Goal: Task Accomplishment & Management: Manage account settings

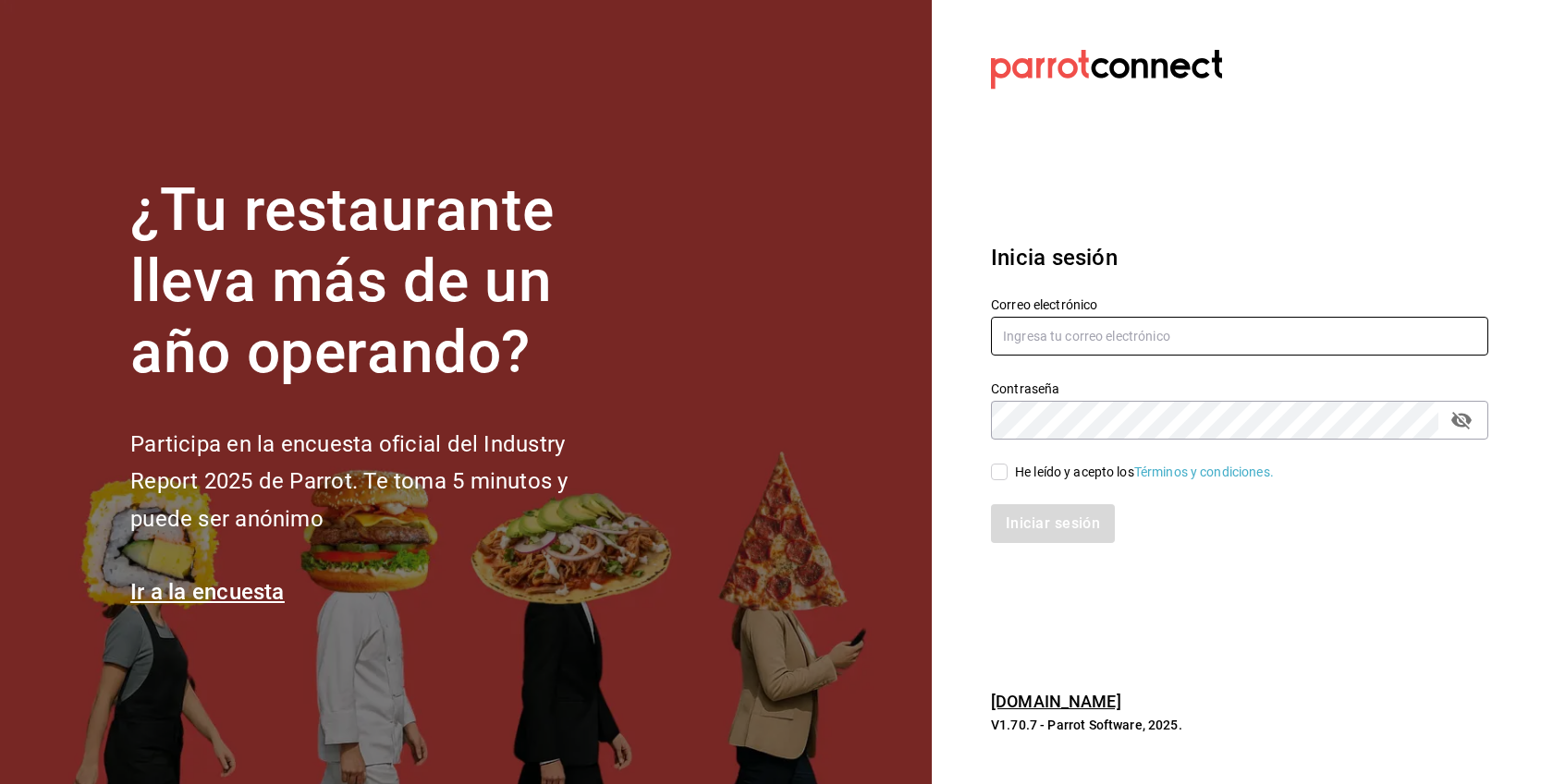
click at [1053, 341] on input "text" at bounding box center [1239, 335] width 497 height 38
paste input "[EMAIL_ADDRESS][DOMAIN_NAME]"
type input "[EMAIL_ADDRESS][DOMAIN_NAME]"
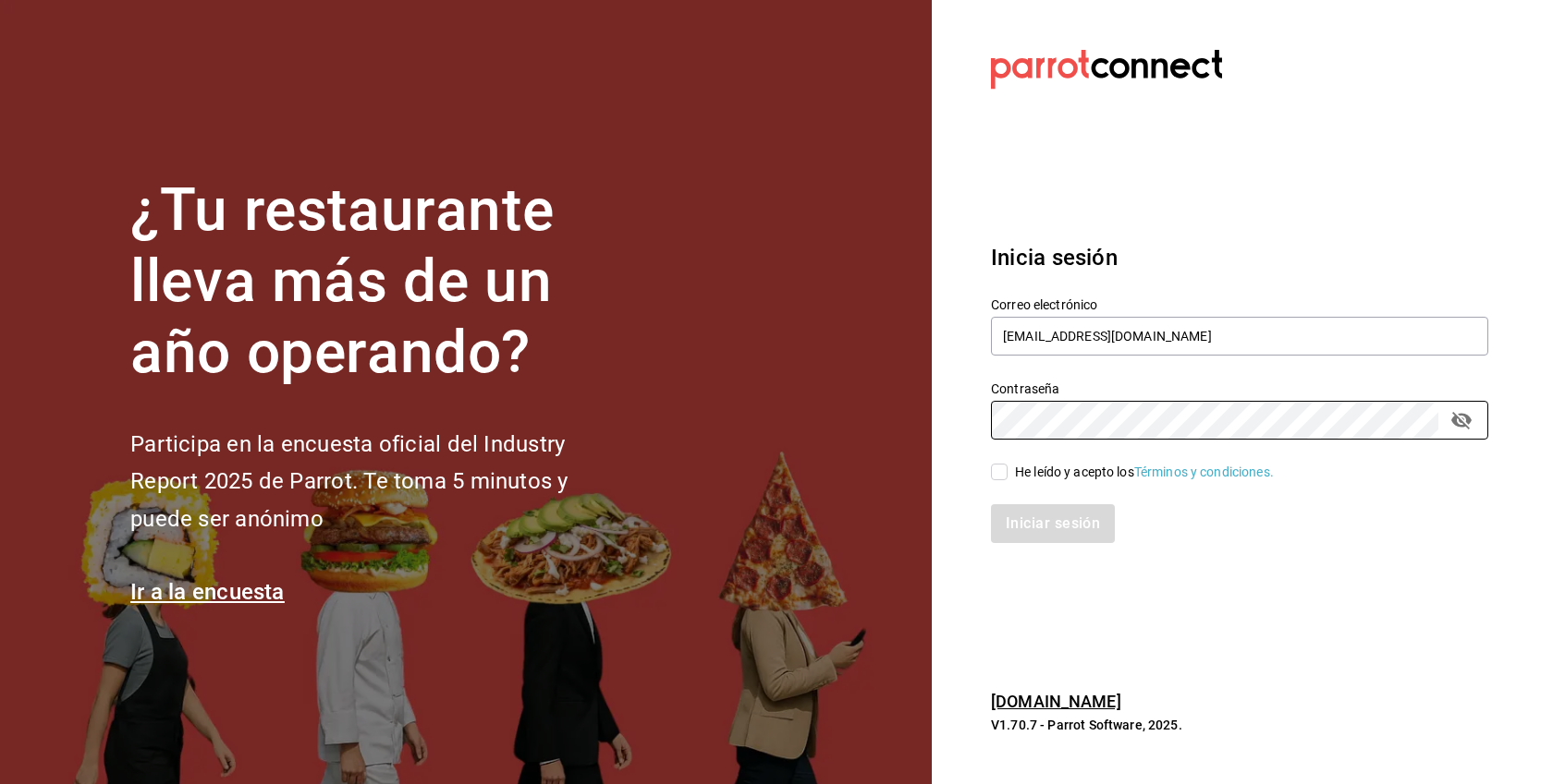
click at [1028, 469] on div "He leído y acepto los Términos y condiciones." at bounding box center [1145, 472] width 259 height 20
click at [1007, 469] on input "He leído y acepto los Términos y condiciones." at bounding box center [998, 471] width 17 height 17
checkbox input "true"
click at [1077, 524] on button "Iniciar sesión" at bounding box center [1053, 524] width 125 height 38
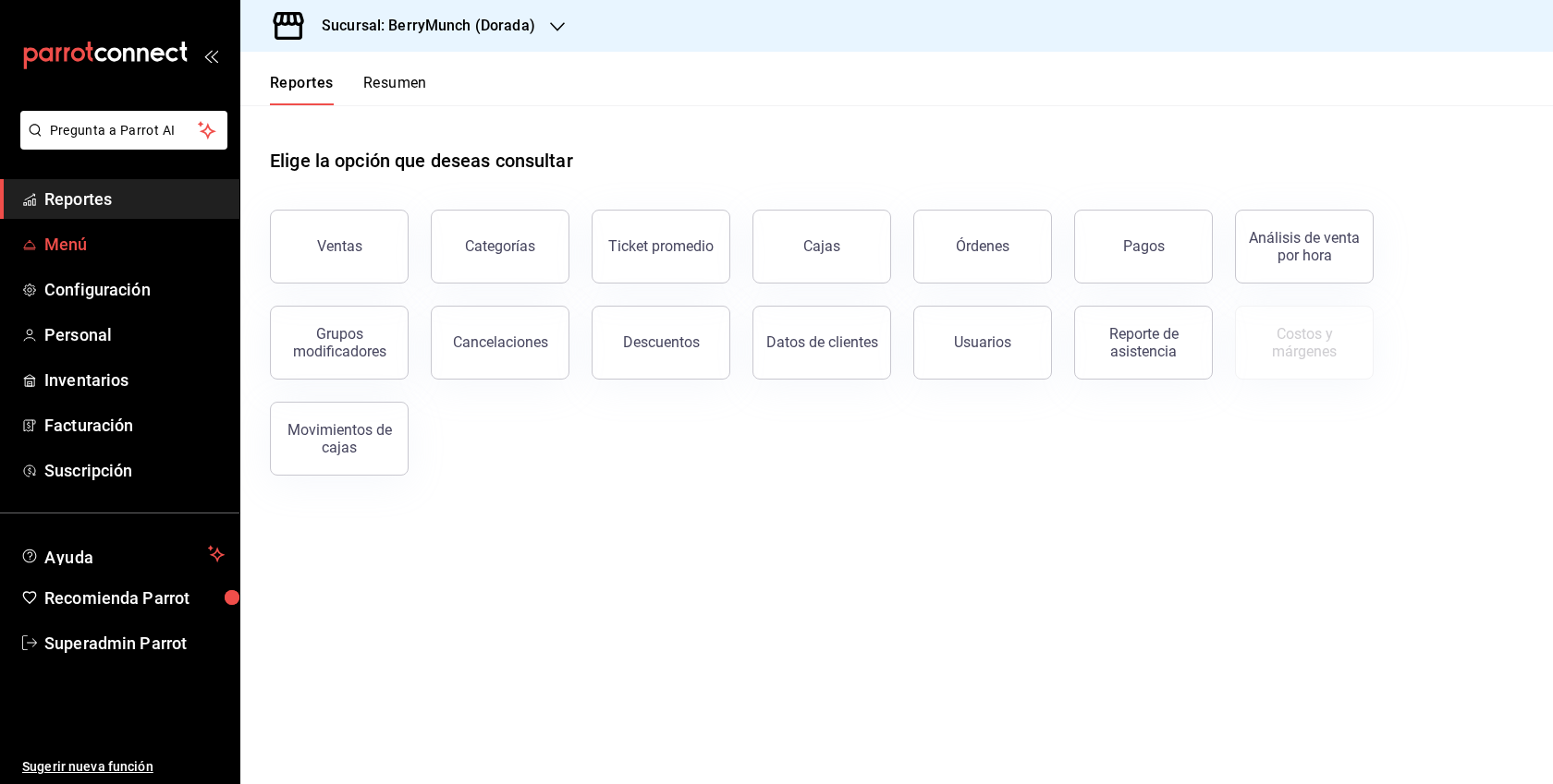
click at [96, 234] on span "Menú" at bounding box center [134, 244] width 181 height 25
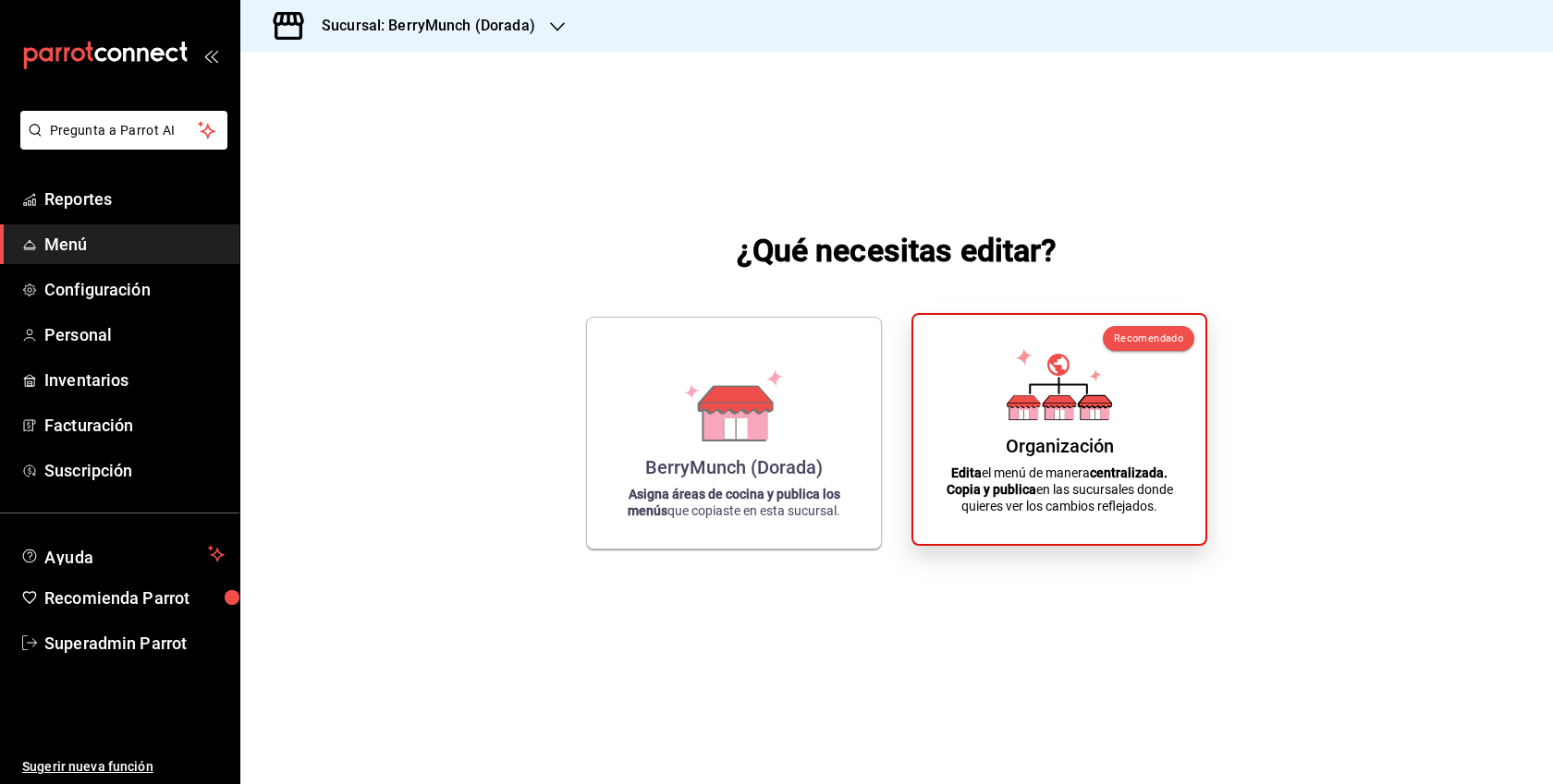
click at [1140, 404] on div "Organización Edita el menú de manera centralizada. Copia y publica en las sucur…" at bounding box center [1059, 429] width 248 height 199
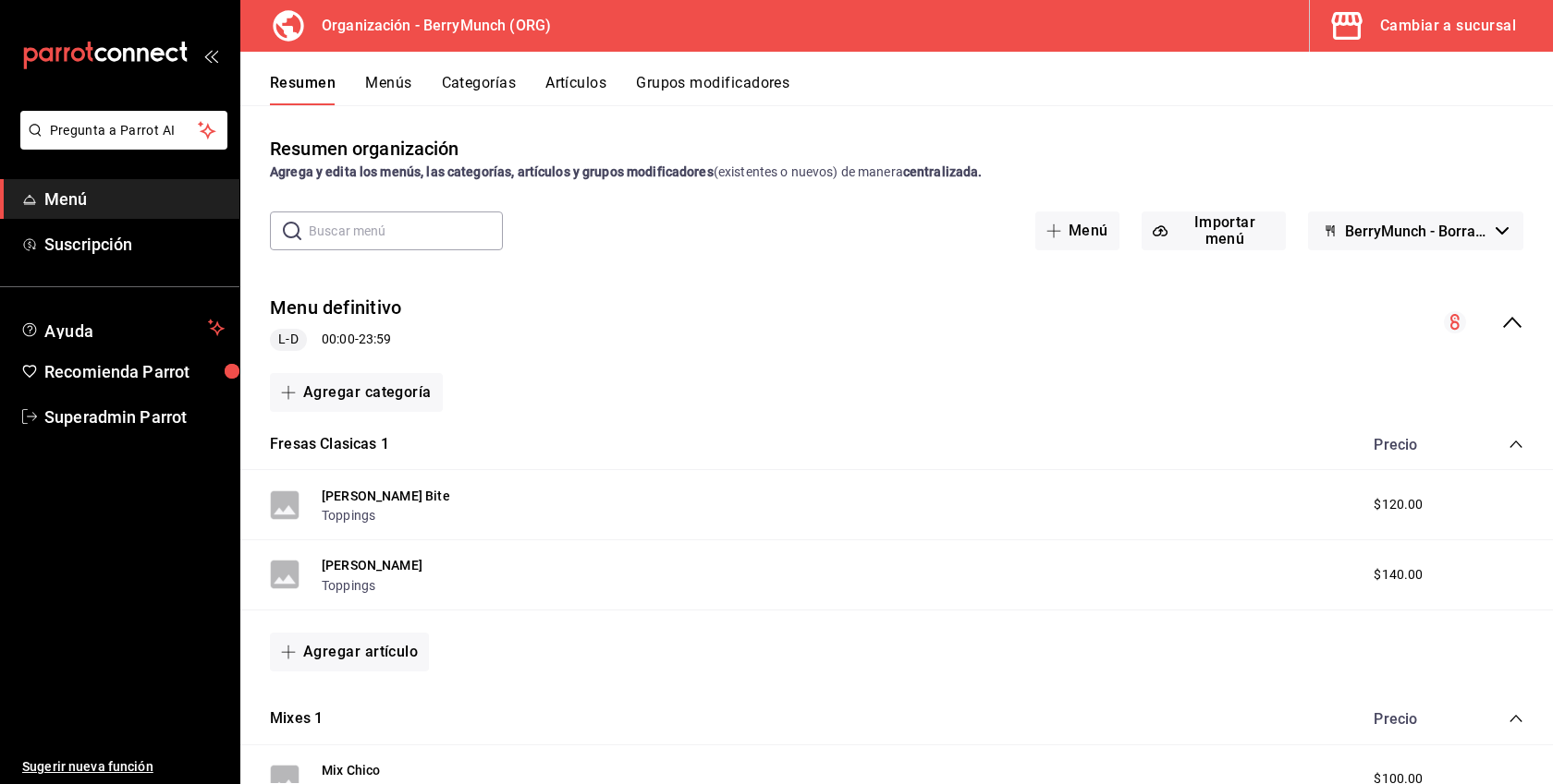
click at [403, 97] on button "Menús" at bounding box center [388, 90] width 46 height 32
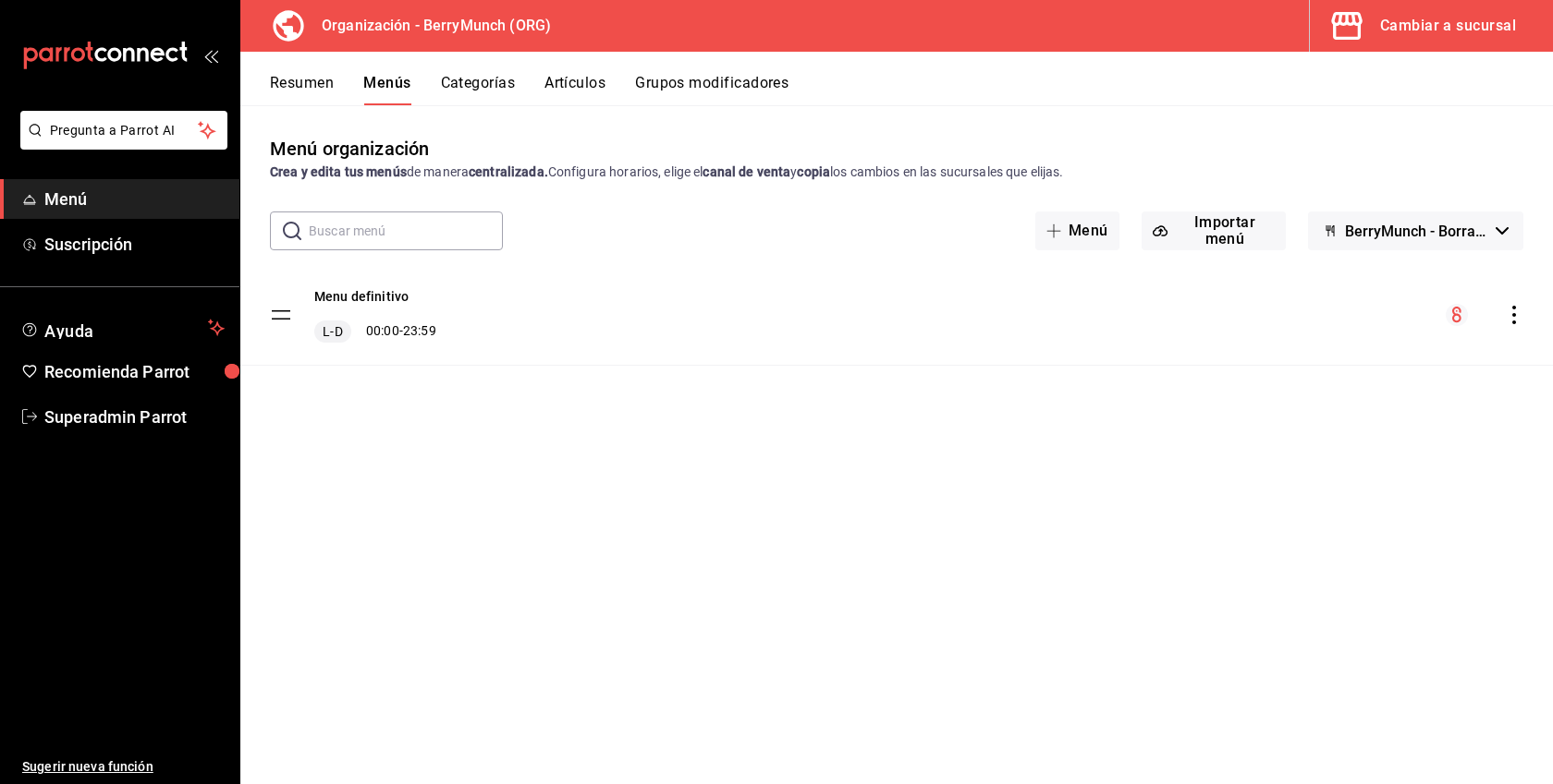
click at [481, 81] on button "Categorías" at bounding box center [479, 90] width 75 height 32
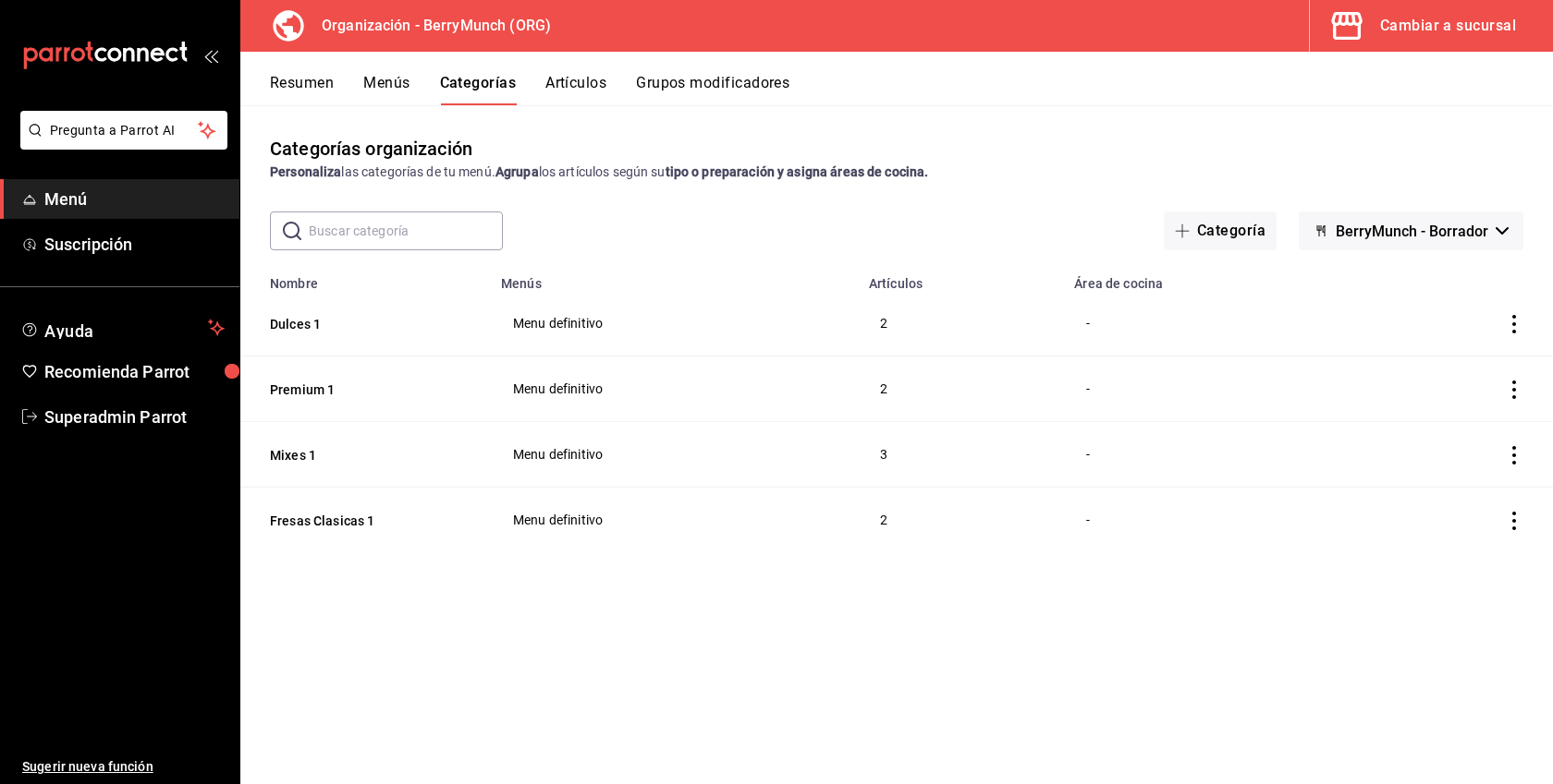
click at [1468, 25] on div "Cambiar a sucursal" at bounding box center [1448, 26] width 136 height 26
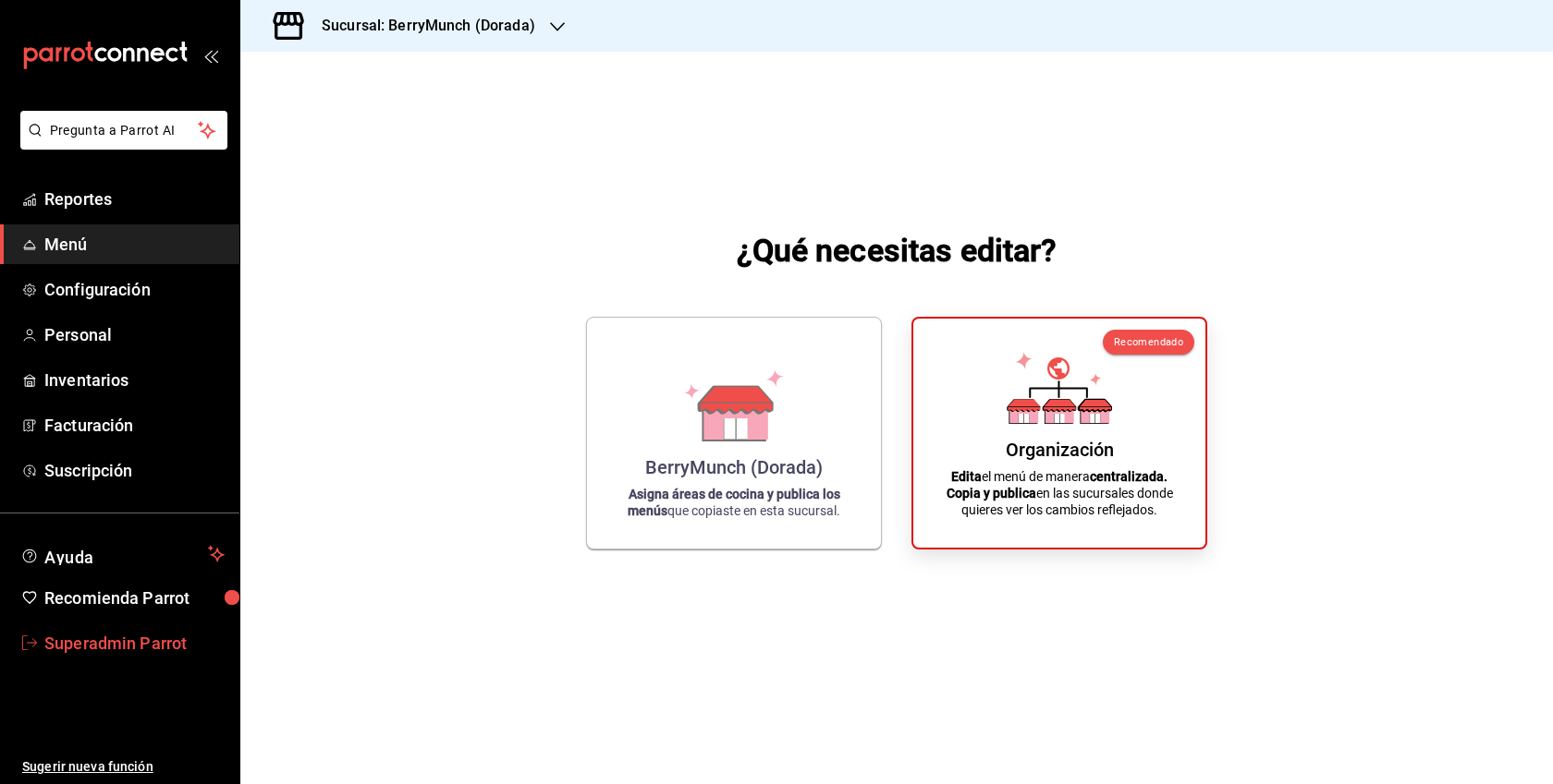
click at [118, 642] on span "Superadmin Parrot" at bounding box center [134, 643] width 181 height 25
